Goal: Answer question/provide support

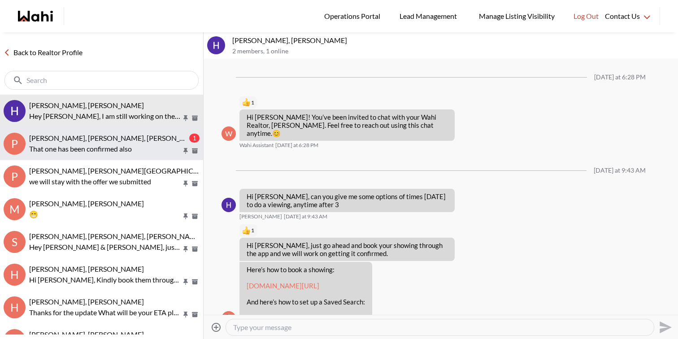
scroll to position [289, 0]
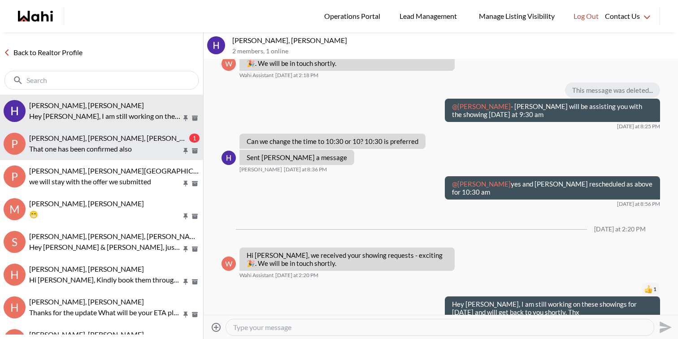
click at [119, 144] on p "That one has been confirmed also" at bounding box center [105, 149] width 153 height 11
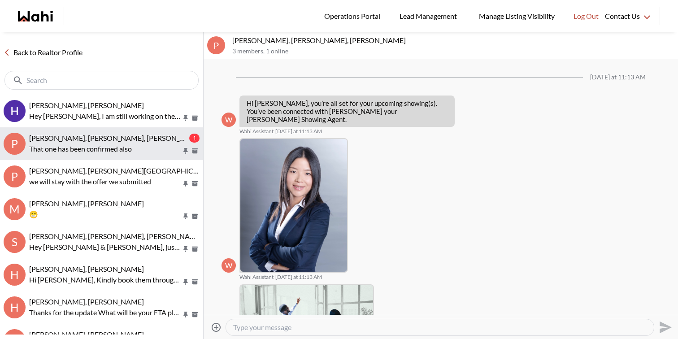
scroll to position [616, 0]
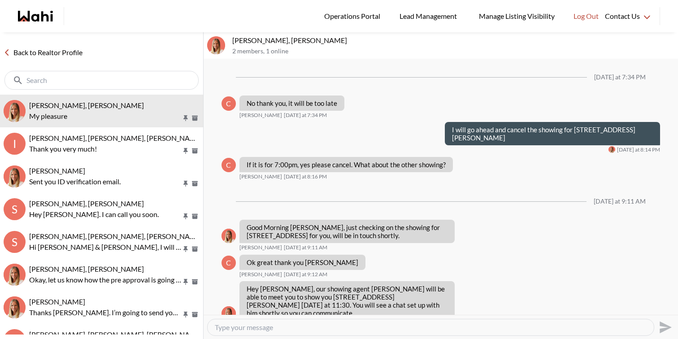
scroll to position [847, 0]
